Goal: Task Accomplishment & Management: Manage account settings

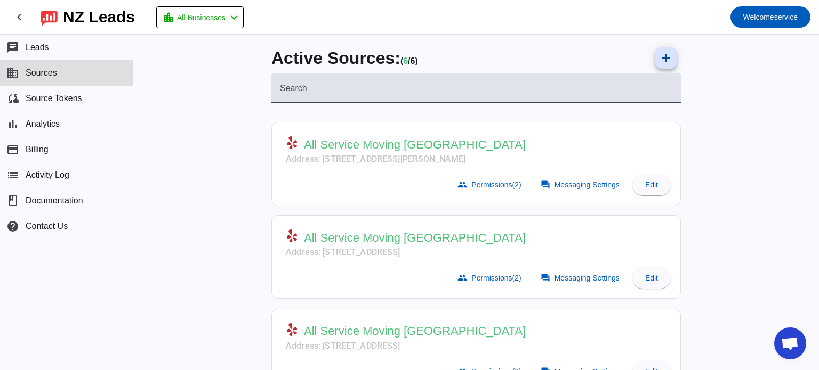
click at [558, 182] on span "Messaging Settings" at bounding box center [586, 185] width 65 height 9
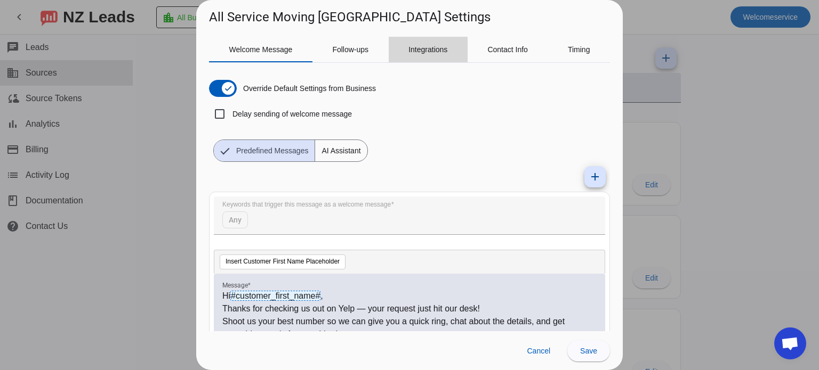
click at [436, 56] on span "Integrations" at bounding box center [427, 50] width 39 height 26
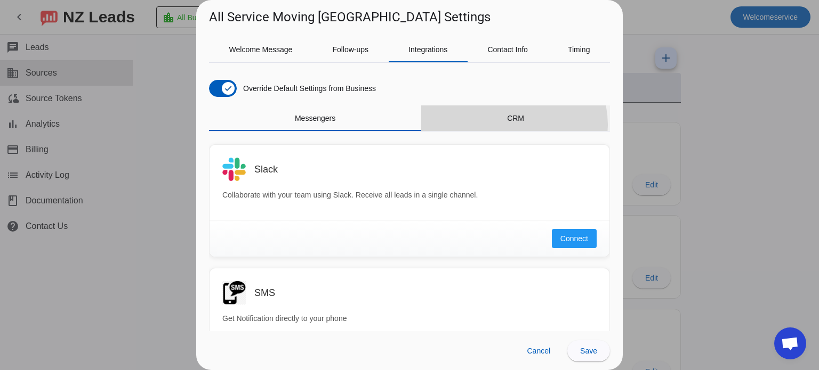
click at [507, 125] on span "CRM" at bounding box center [515, 119] width 17 height 26
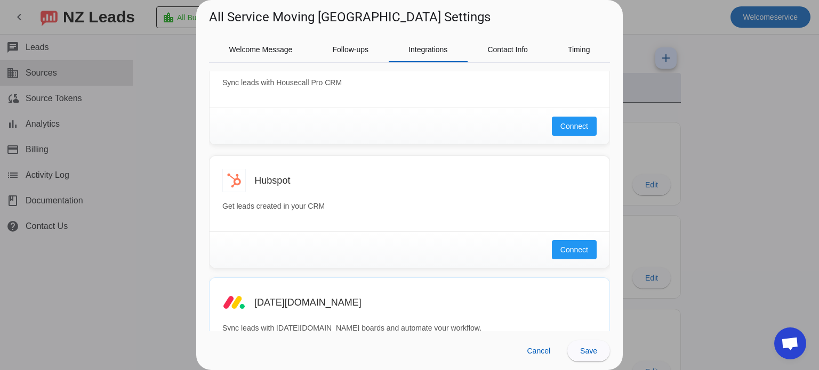
scroll to position [236, 0]
click at [569, 240] on button "Connect" at bounding box center [574, 248] width 45 height 19
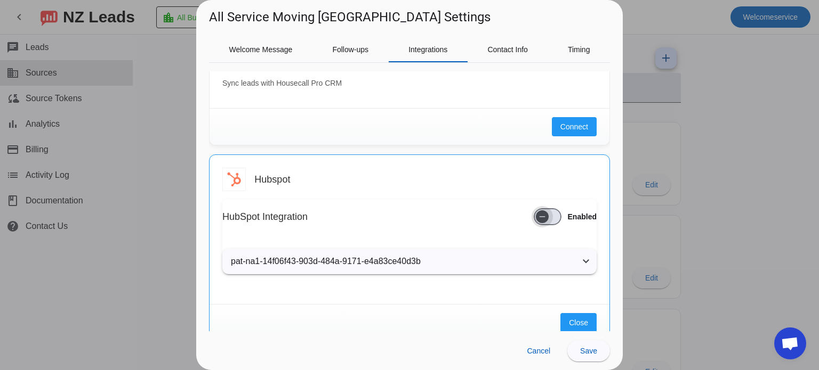
click at [548, 221] on span "button" at bounding box center [547, 216] width 28 height 17
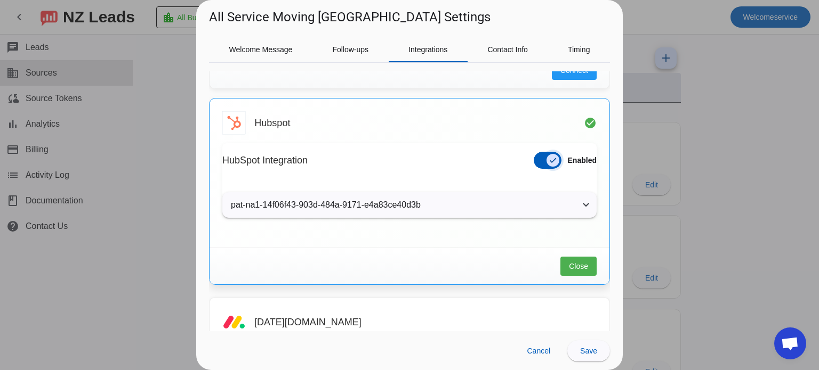
scroll to position [294, 0]
click at [403, 202] on mat-panel-title "pat-na1-14f06f43-903d-484a-9171-e4a83ce40d3b" at bounding box center [403, 203] width 344 height 13
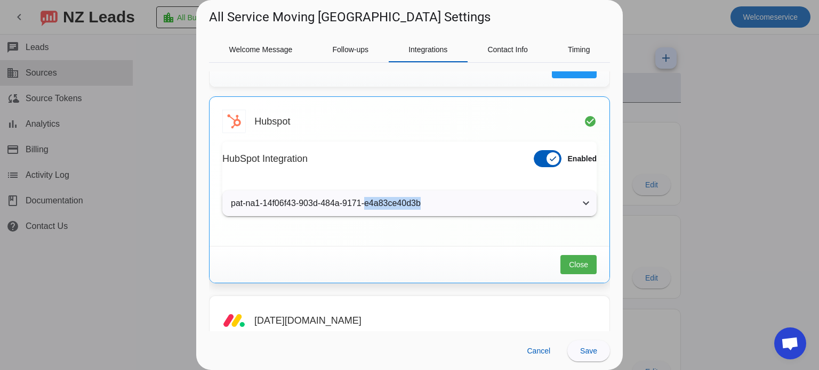
click at [403, 202] on mat-panel-title "pat-na1-14f06f43-903d-484a-9171-e4a83ce40d3b" at bounding box center [403, 203] width 344 height 13
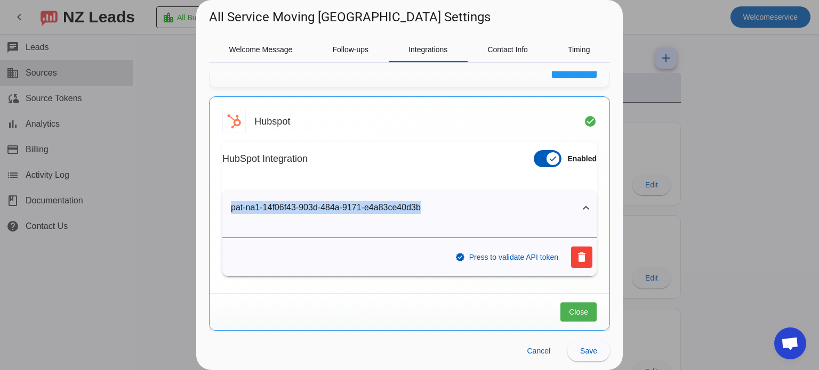
copy mat-panel-title "pat-na1-14f06f43-903d-484a-9171-e4a83ce40d3b"
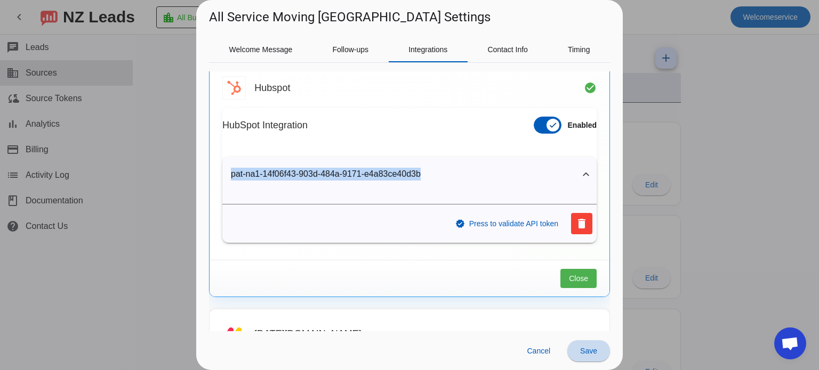
click at [584, 351] on span "Save" at bounding box center [588, 351] width 17 height 9
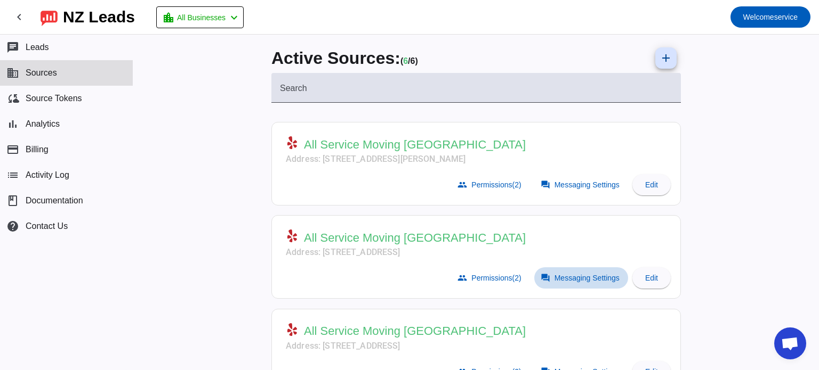
click at [557, 270] on span at bounding box center [581, 278] width 94 height 21
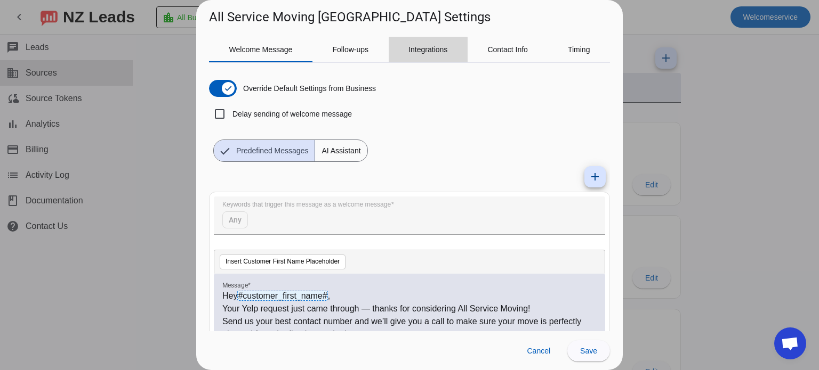
click at [418, 60] on span "Integrations" at bounding box center [427, 50] width 39 height 26
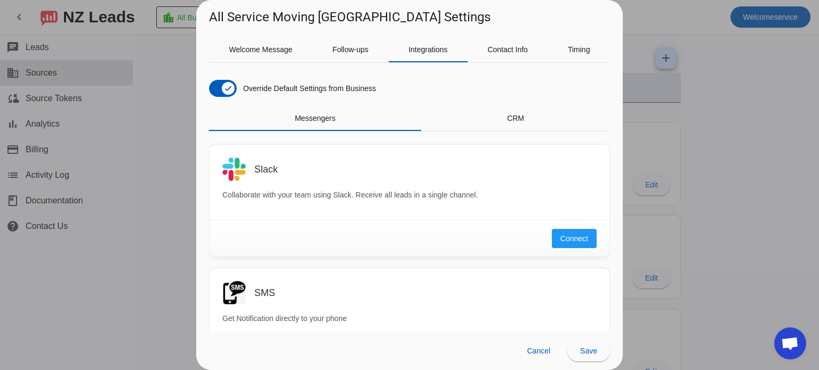
click at [517, 131] on div "Messengers CRM" at bounding box center [409, 119] width 401 height 26
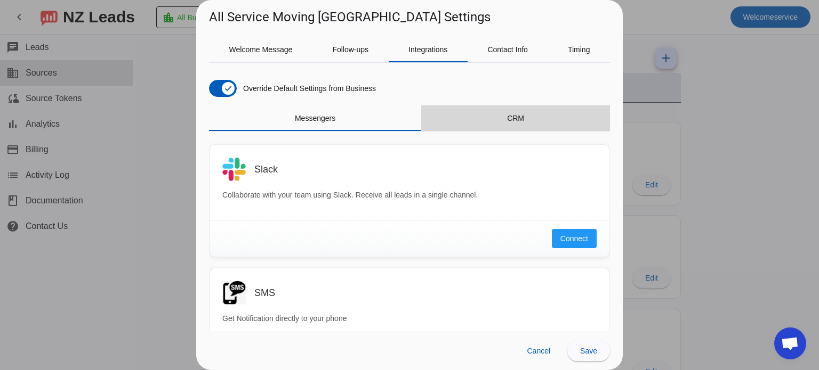
click at [521, 125] on div "CRM" at bounding box center [515, 119] width 189 height 26
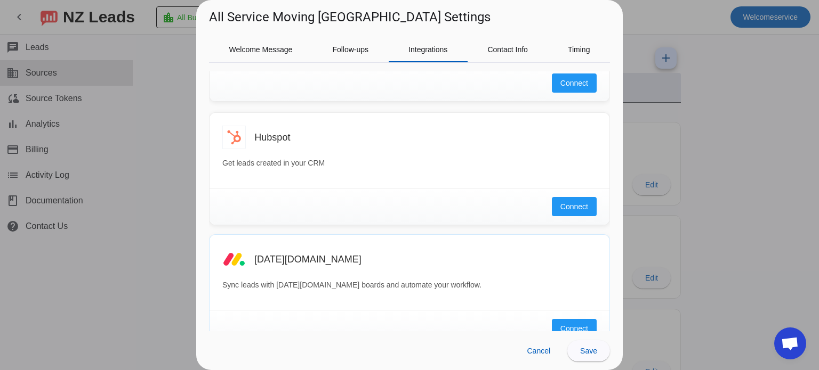
scroll to position [279, 0]
click at [552, 198] on button "Connect" at bounding box center [574, 205] width 45 height 19
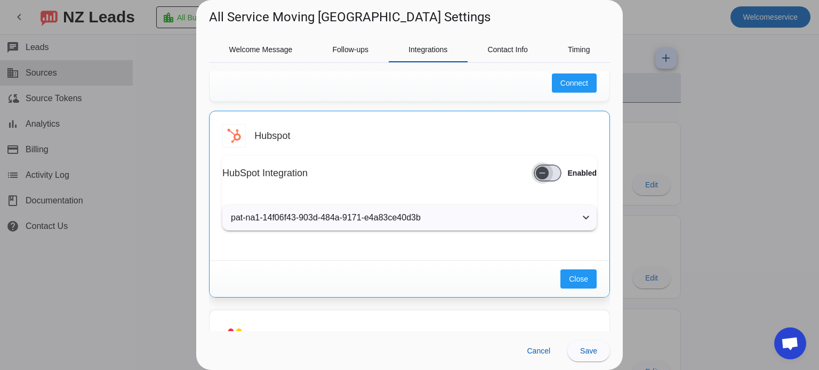
click at [531, 175] on span "button" at bounding box center [541, 173] width 21 height 21
click at [588, 350] on span "Save" at bounding box center [588, 351] width 17 height 9
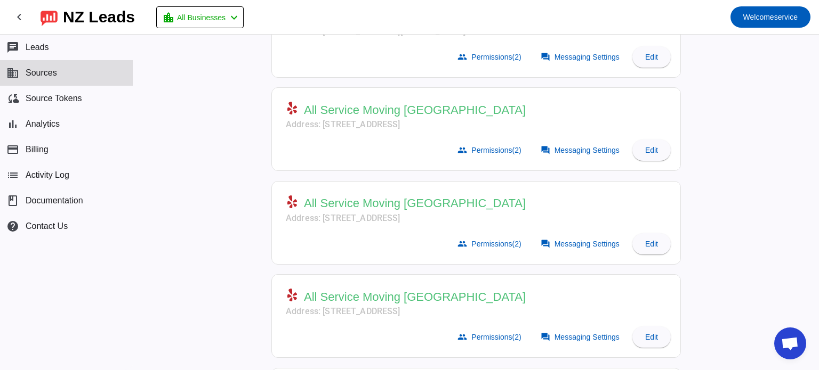
scroll to position [129, 0]
click at [567, 239] on span "Messaging Settings" at bounding box center [586, 243] width 65 height 9
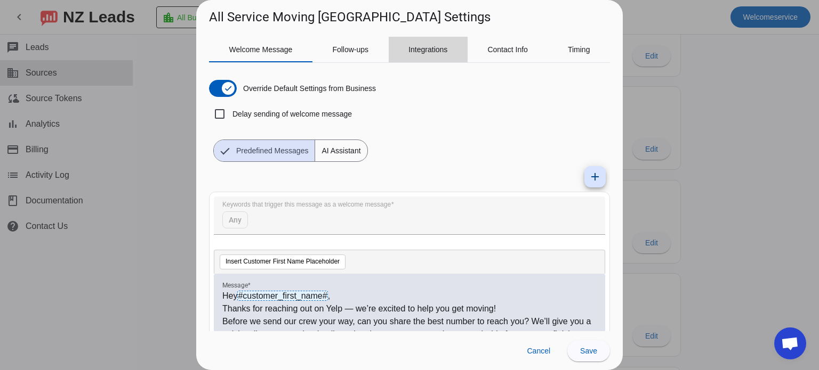
click at [434, 44] on span "Integrations" at bounding box center [427, 50] width 39 height 26
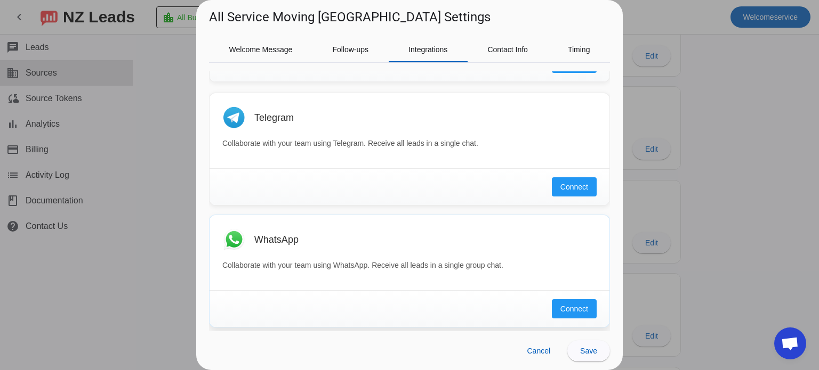
scroll to position [0, 0]
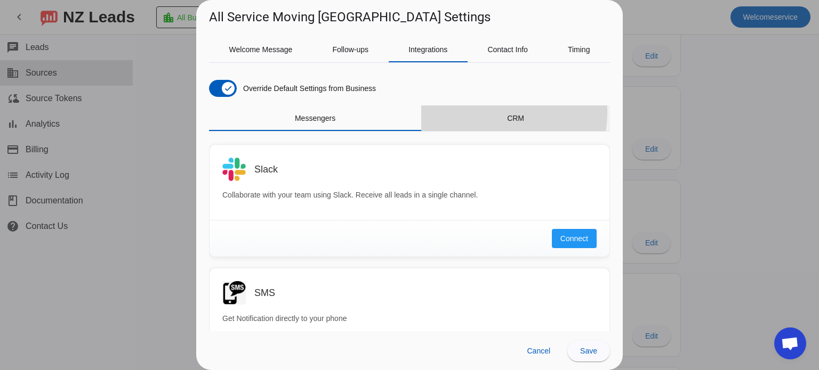
click at [492, 112] on div "CRM" at bounding box center [515, 119] width 189 height 26
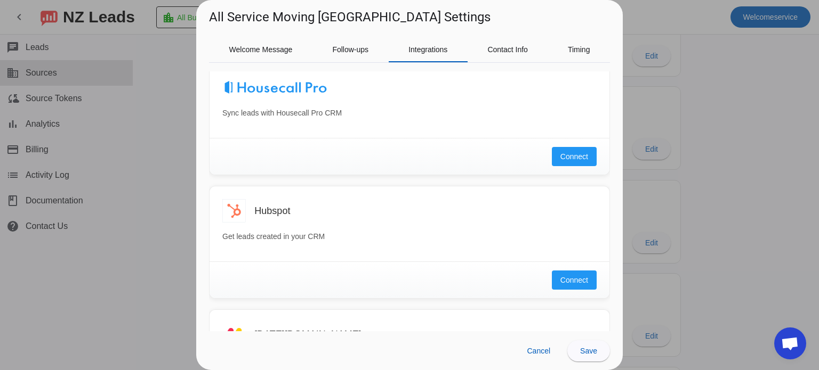
scroll to position [241, 0]
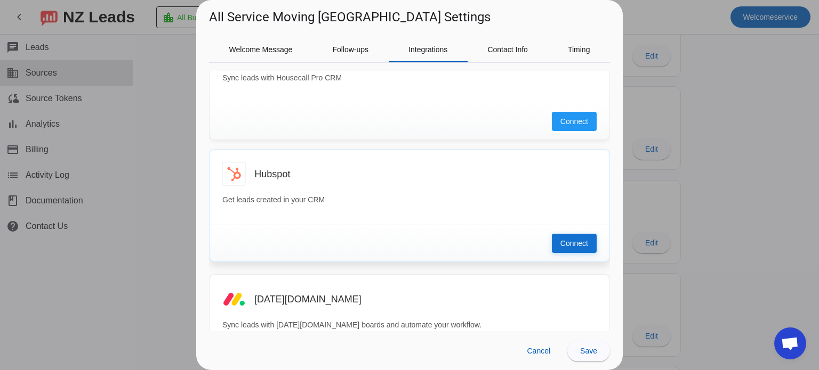
click at [560, 239] on span "Connect" at bounding box center [574, 243] width 28 height 11
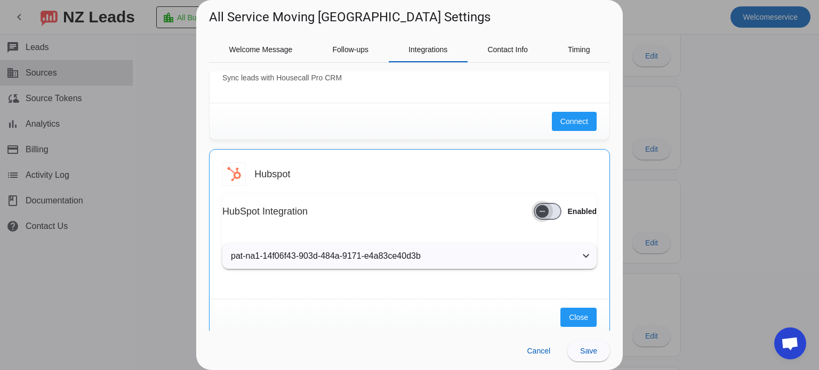
click at [545, 215] on span "button" at bounding box center [547, 211] width 28 height 17
click at [591, 353] on span "Save" at bounding box center [588, 351] width 17 height 9
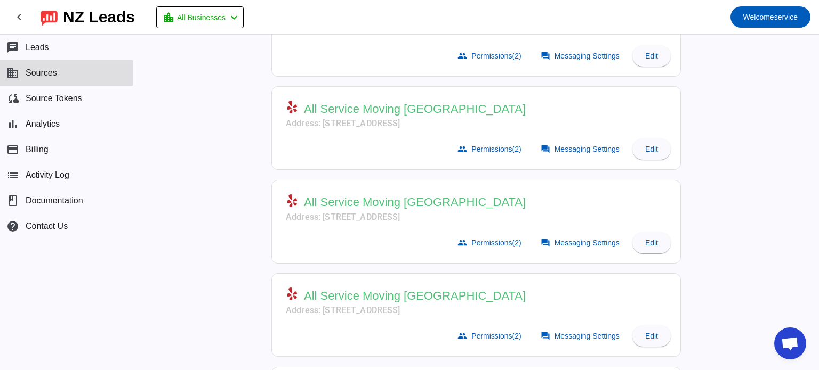
scroll to position [138, 0]
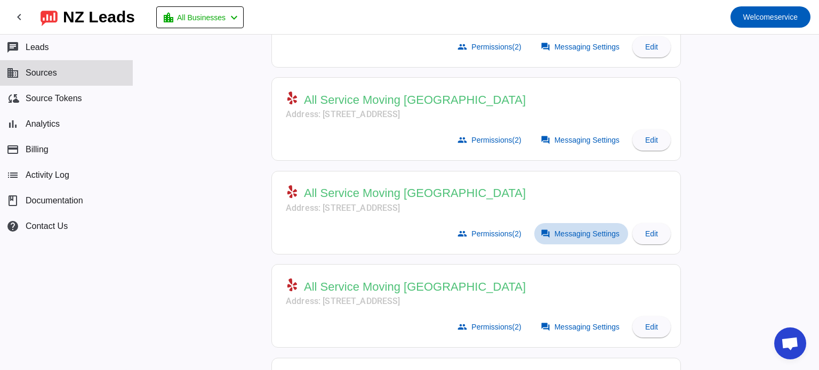
click at [562, 230] on span "Messaging Settings" at bounding box center [586, 234] width 65 height 9
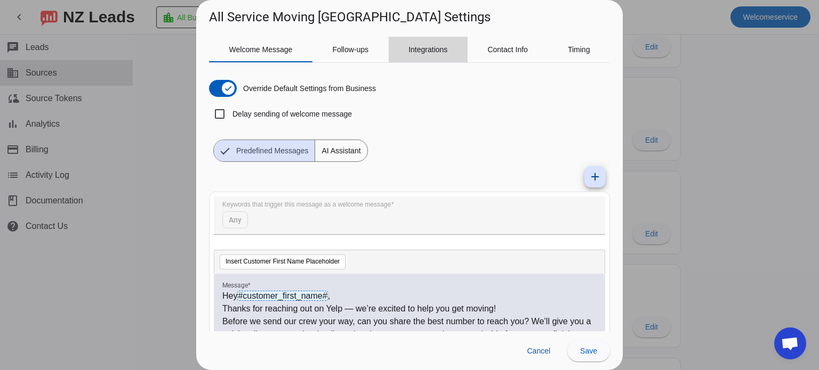
click at [426, 48] on span "Integrations" at bounding box center [427, 49] width 39 height 7
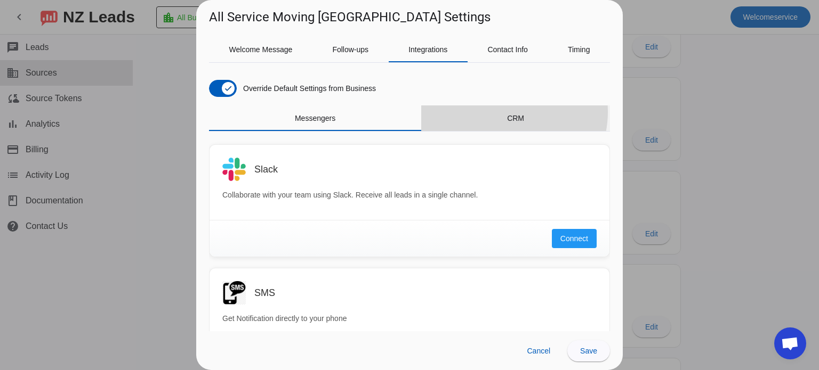
click at [498, 112] on div "CRM" at bounding box center [515, 119] width 189 height 26
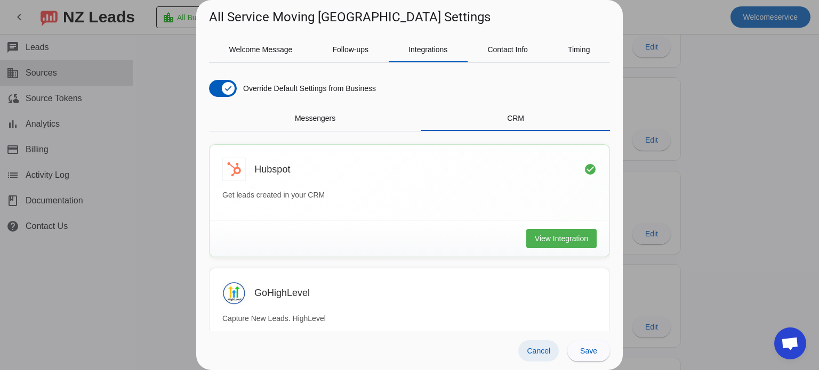
click at [546, 353] on span "Cancel" at bounding box center [537, 351] width 23 height 9
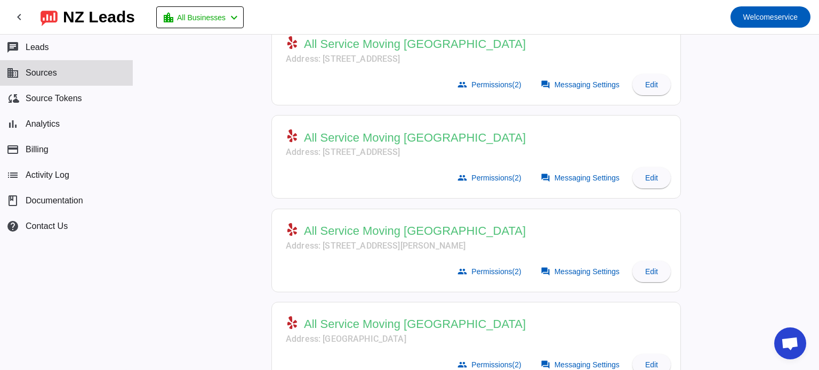
scroll to position [309, 0]
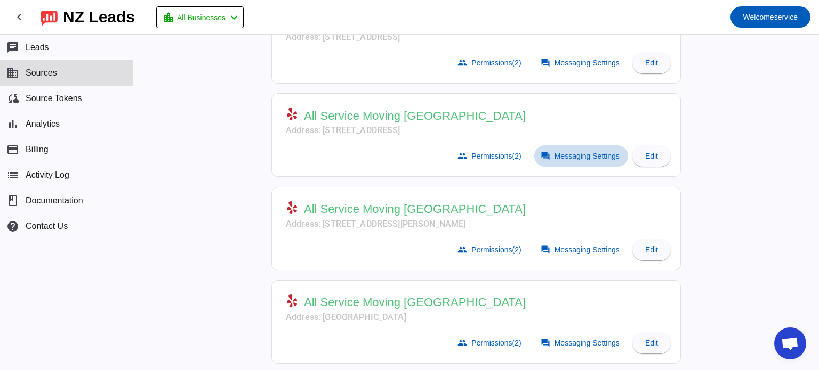
click at [568, 153] on span "Messaging Settings" at bounding box center [586, 156] width 65 height 9
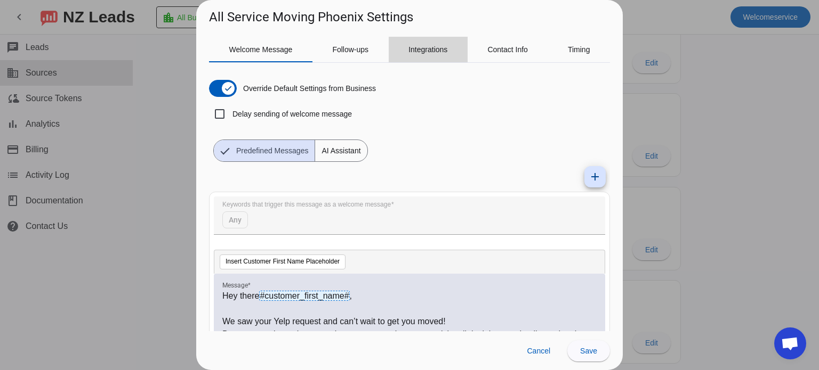
click at [432, 56] on span "Integrations" at bounding box center [427, 50] width 39 height 26
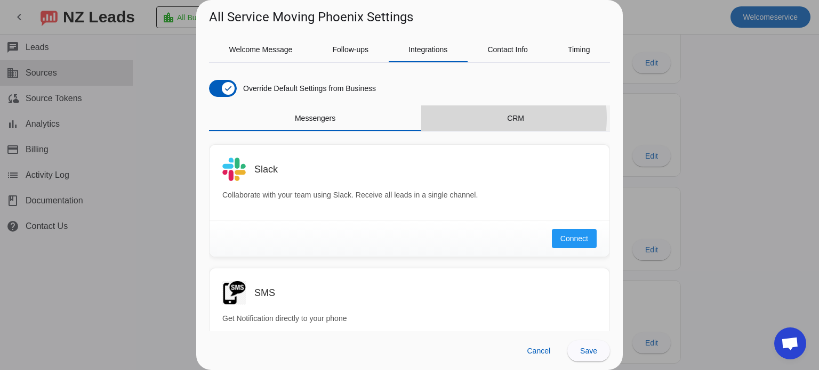
click at [488, 118] on div "CRM" at bounding box center [515, 119] width 189 height 26
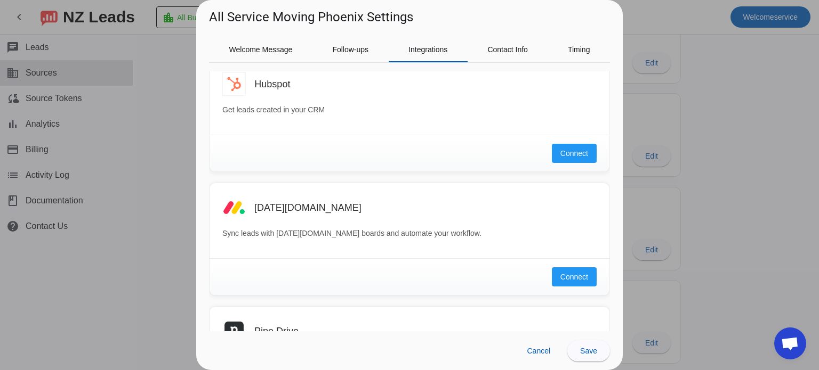
scroll to position [334, 0]
click at [563, 150] on span "Connect" at bounding box center [574, 150] width 28 height 11
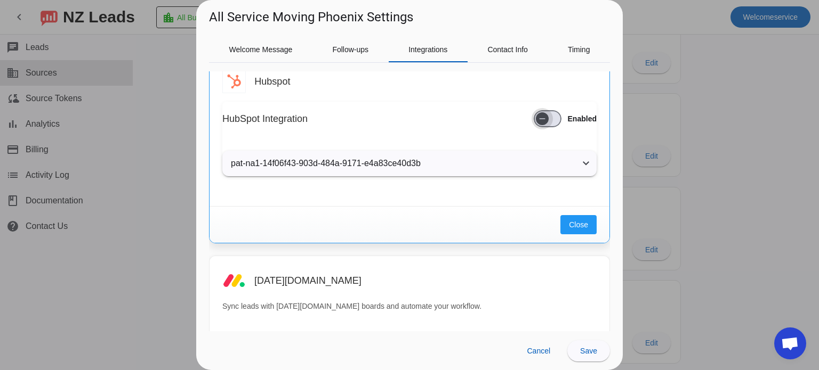
click at [538, 120] on icon "button" at bounding box center [542, 119] width 9 height 9
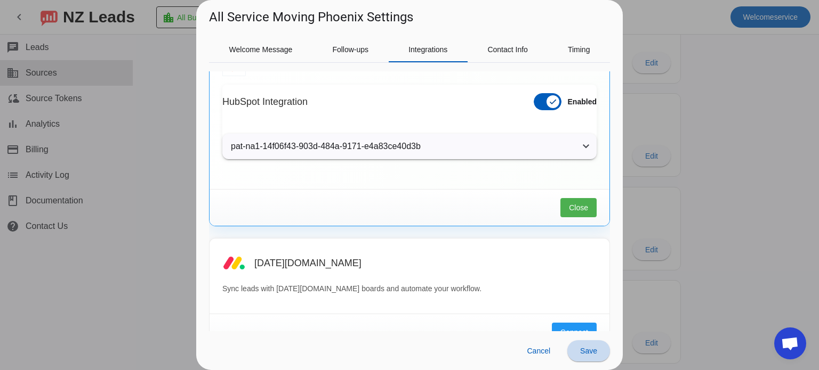
click at [586, 347] on span "Save" at bounding box center [588, 351] width 17 height 9
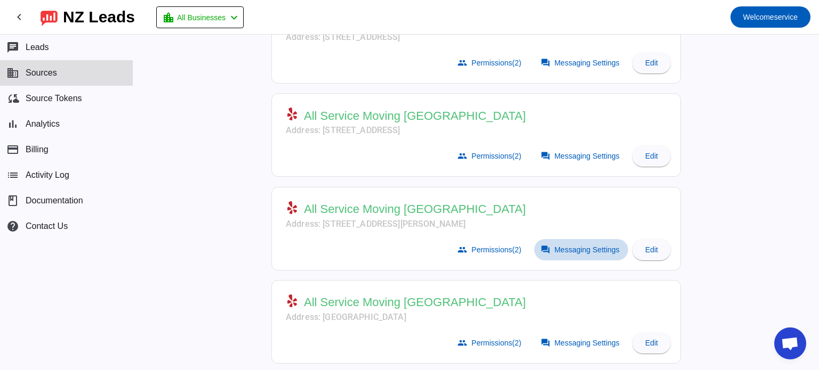
click at [558, 239] on span at bounding box center [581, 249] width 94 height 21
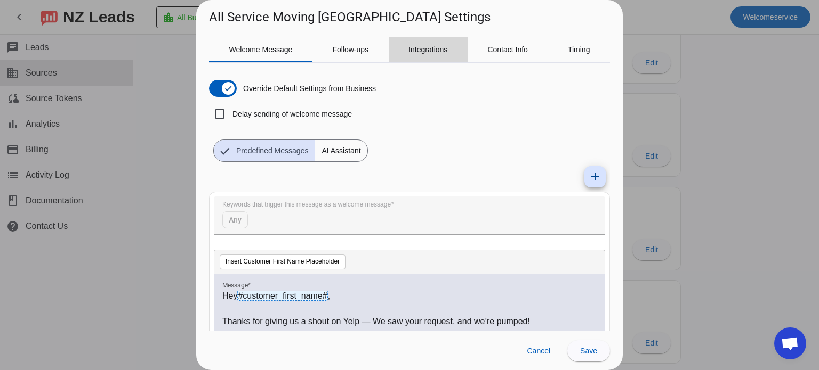
click at [431, 48] on span "Integrations" at bounding box center [427, 49] width 39 height 7
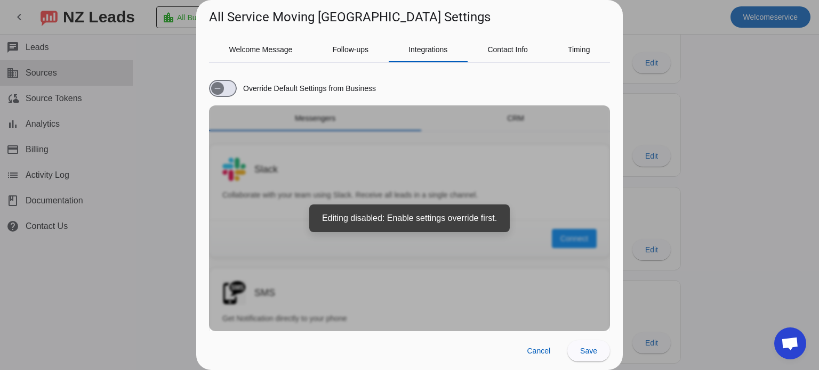
click at [237, 86] on div "Override Default Settings from Business" at bounding box center [292, 88] width 167 height 17
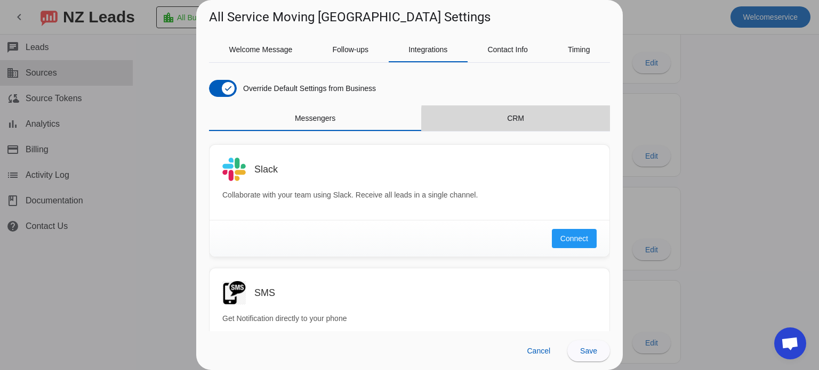
click at [517, 119] on span "CRM" at bounding box center [515, 118] width 17 height 7
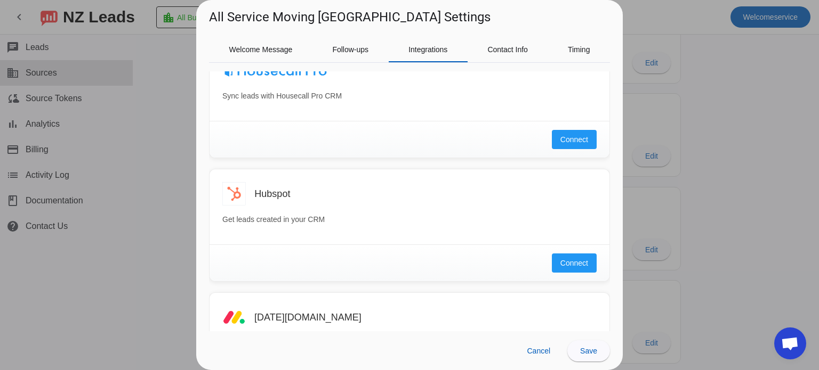
scroll to position [224, 0]
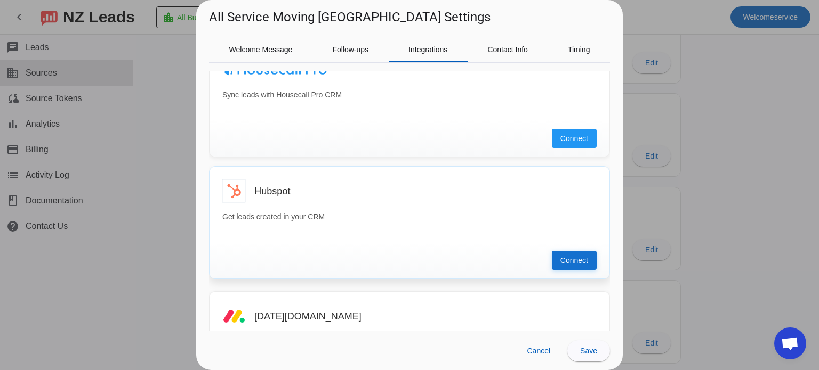
click at [561, 257] on span "Connect" at bounding box center [574, 260] width 28 height 11
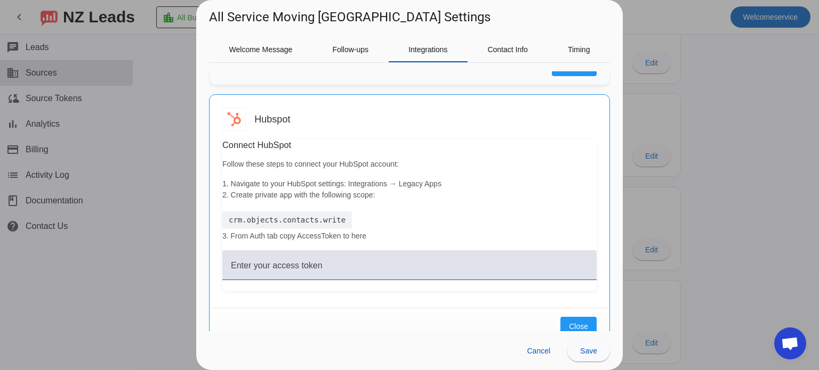
scroll to position [296, 0]
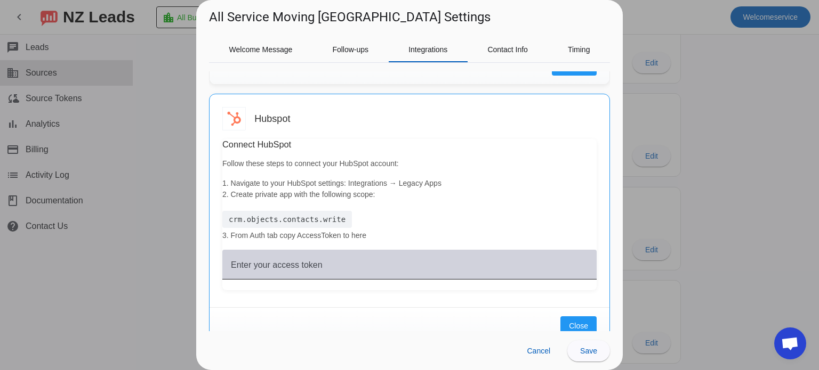
click at [321, 264] on mat-label "Enter your access token" at bounding box center [277, 265] width 92 height 9
click at [321, 264] on input "Enter your access token" at bounding box center [409, 269] width 357 height 13
paste input "pat-na1-14f06f43-903d-484a-9171-e4a83ce40d3b"
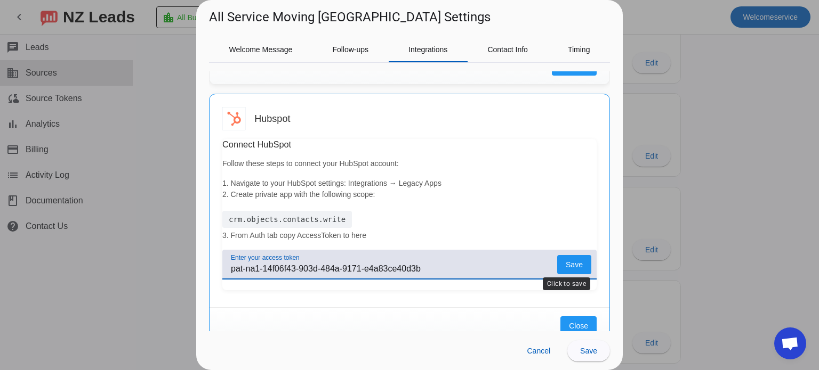
type input "pat-na1-14f06f43-903d-484a-9171-e4a83ce40d3b"
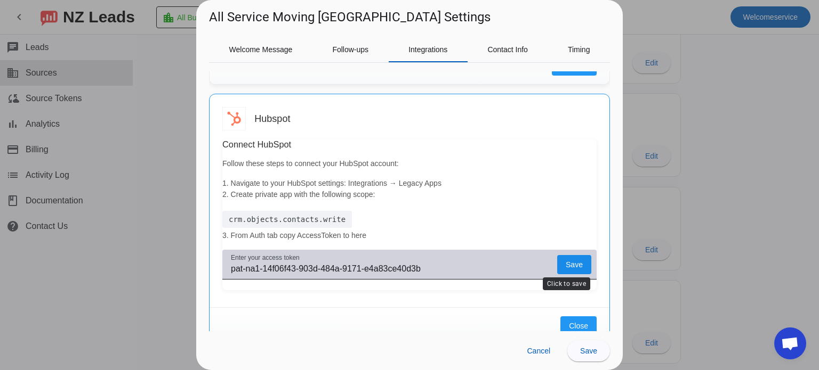
click at [565, 265] on span "Save" at bounding box center [573, 265] width 17 height 0
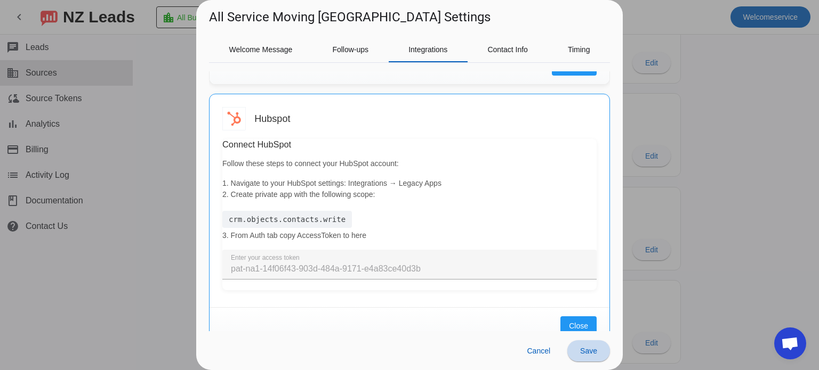
click at [585, 349] on span "Save" at bounding box center [588, 351] width 17 height 9
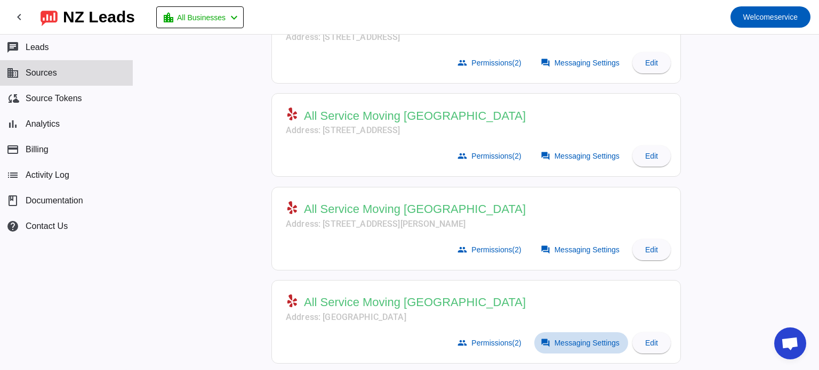
click at [579, 340] on span "Messaging Settings" at bounding box center [586, 343] width 65 height 9
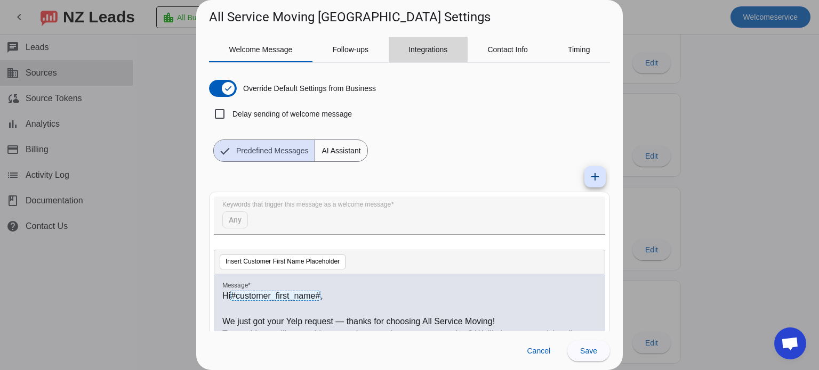
click at [435, 56] on span "Integrations" at bounding box center [427, 50] width 39 height 26
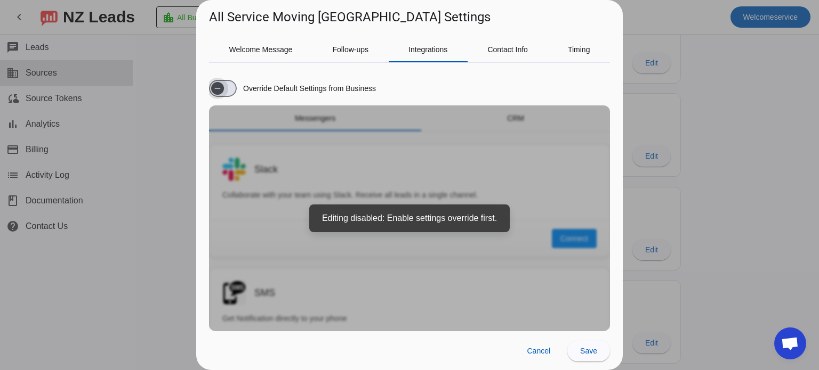
click at [228, 83] on span "button" at bounding box center [223, 88] width 28 height 17
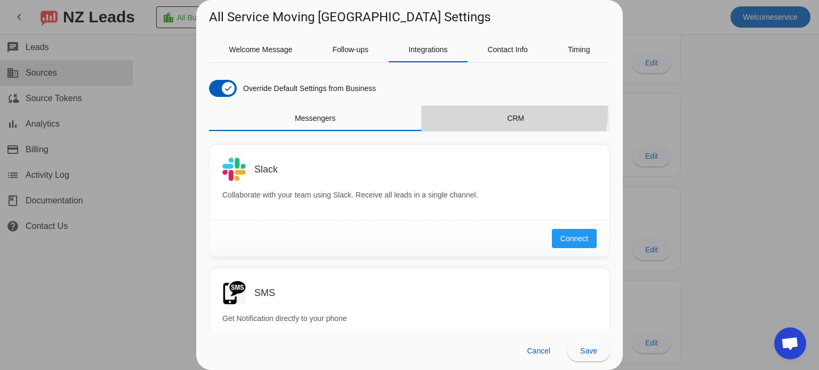
click at [507, 112] on span "CRM" at bounding box center [515, 119] width 17 height 26
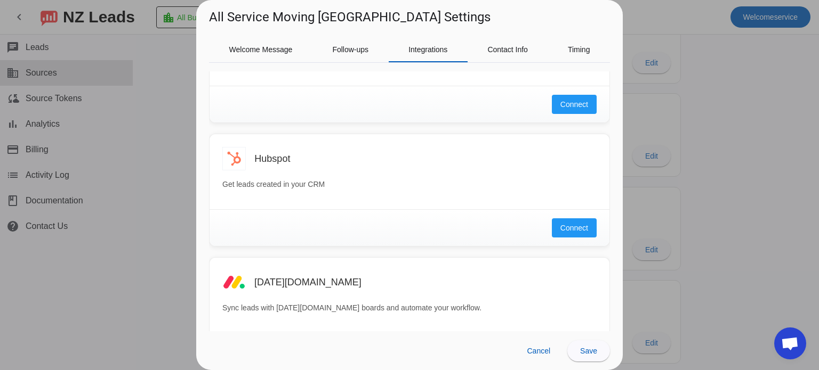
scroll to position [262, 0]
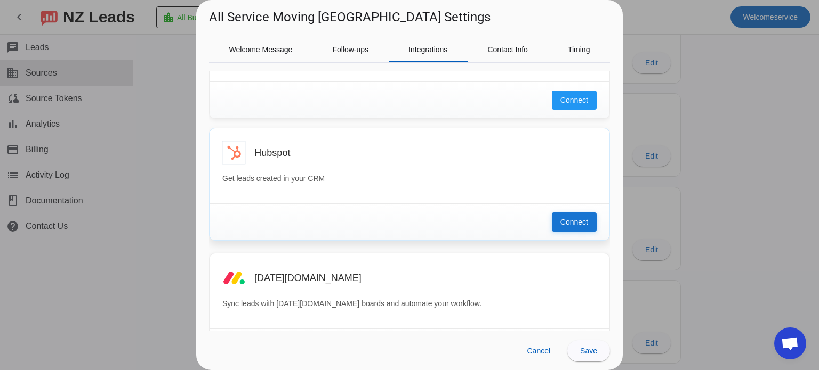
click at [568, 221] on span "Connect" at bounding box center [574, 222] width 28 height 11
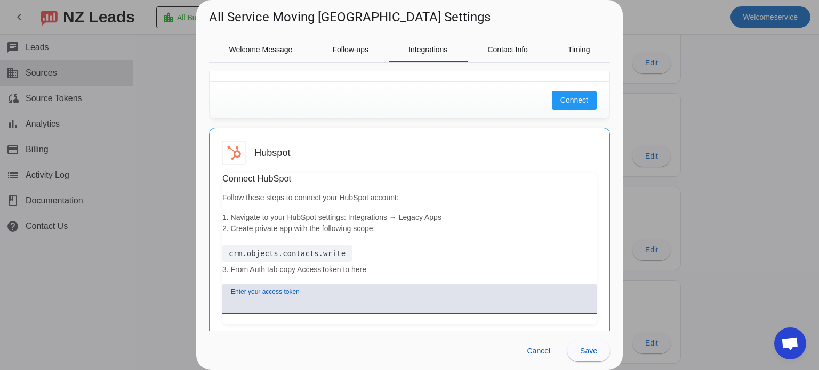
click at [340, 298] on input "Enter your access token" at bounding box center [409, 303] width 357 height 13
paste input "pat-na1-14f06f43-903d-484a-9171-e4a83ce40d3b"
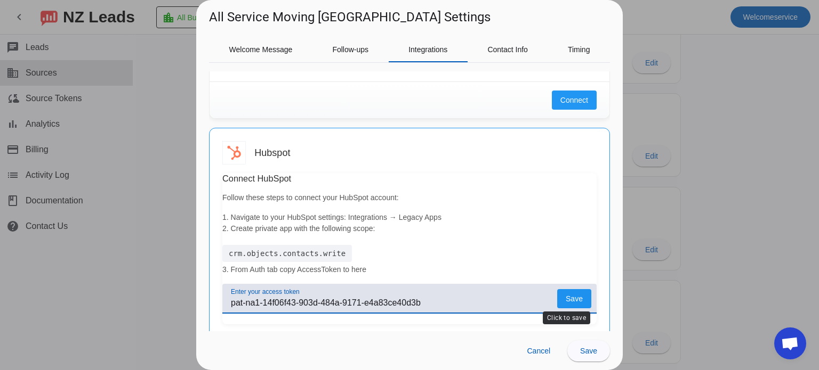
type input "pat-na1-14f06f43-903d-484a-9171-e4a83ce40d3b"
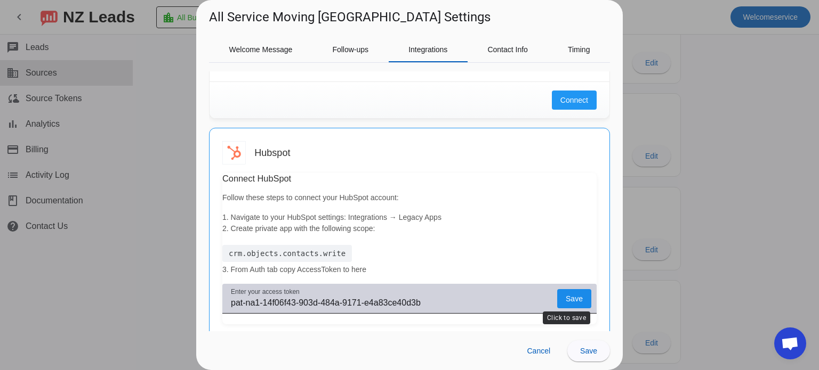
click at [570, 299] on span "Save" at bounding box center [573, 299] width 17 height 0
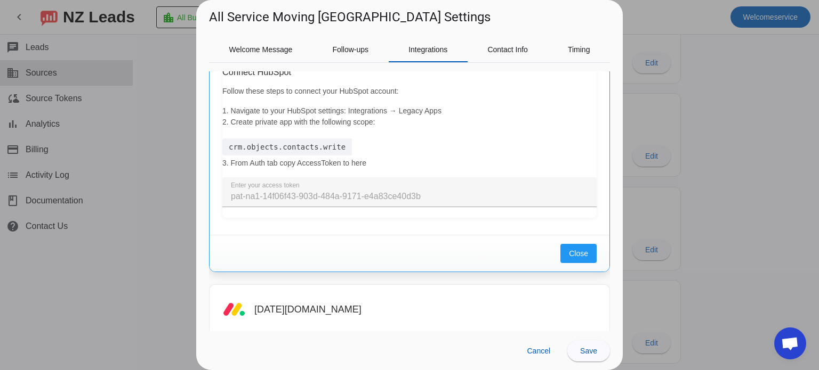
scroll to position [373, 0]
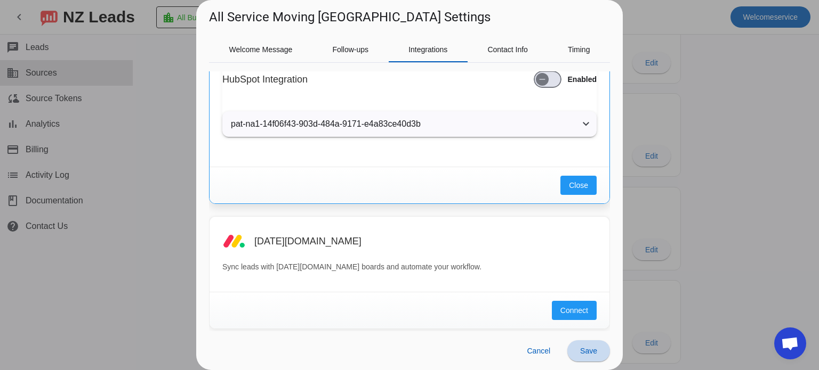
click at [584, 351] on span "Save" at bounding box center [588, 351] width 17 height 9
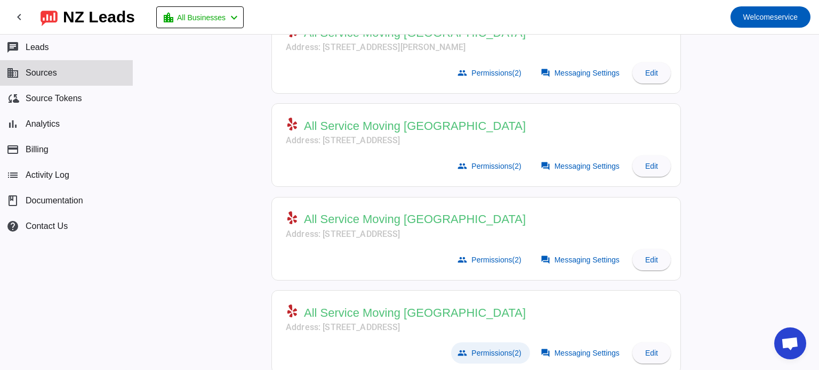
scroll to position [0, 0]
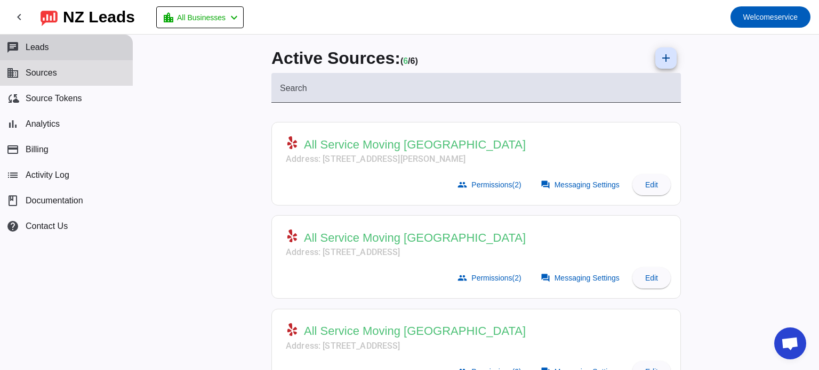
click at [76, 44] on button "chat Leads" at bounding box center [66, 48] width 133 height 26
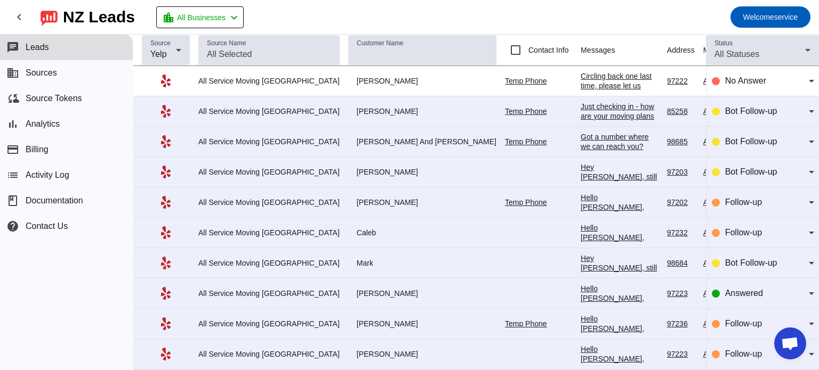
scroll to position [0, 26]
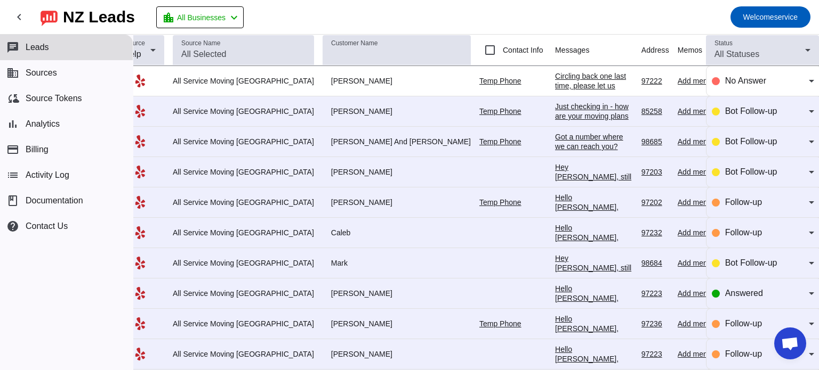
click at [731, 51] on div "Last Interaction" at bounding box center [755, 49] width 48 height 21
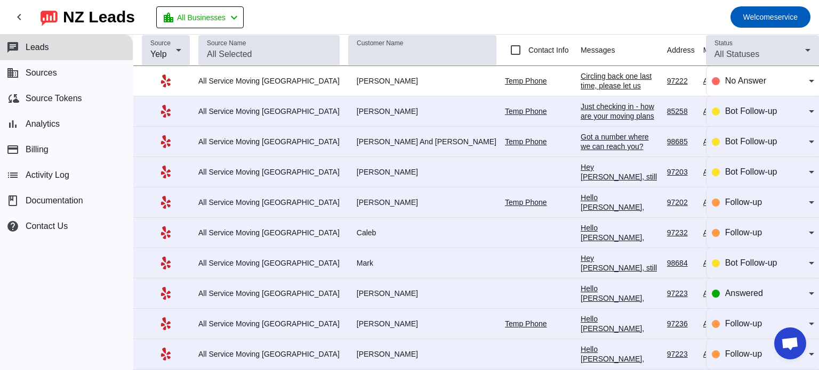
click at [272, 80] on div "All Service Moving [GEOGRAPHIC_DATA]" at bounding box center [268, 81] width 141 height 10
